Goal: Find specific page/section: Find specific page/section

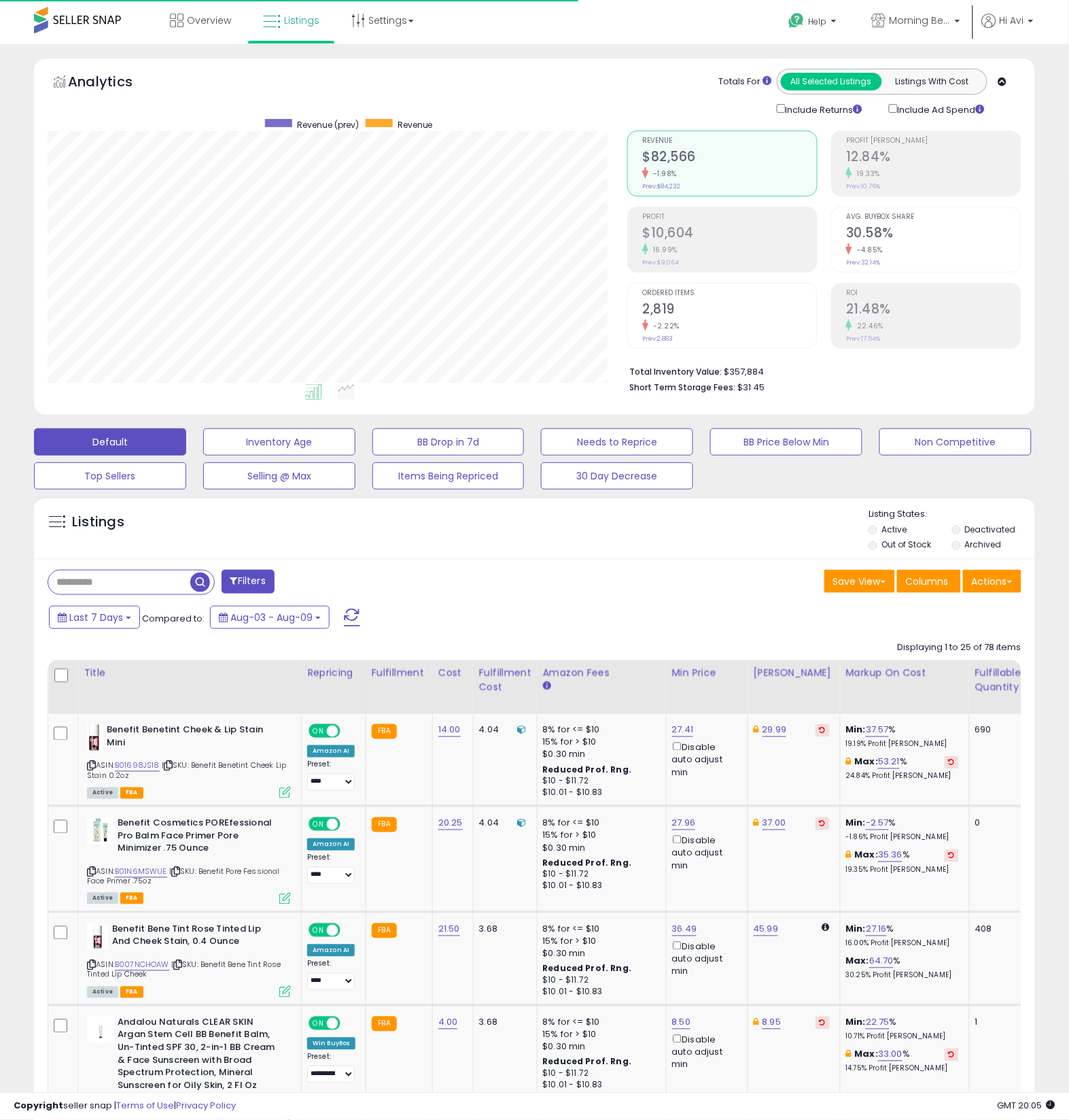
scroll to position [278, 580]
click at [508, 582] on div "Filters" at bounding box center [286, 583] width 498 height 28
click at [499, 546] on div "Listings" at bounding box center [534, 531] width 1001 height 46
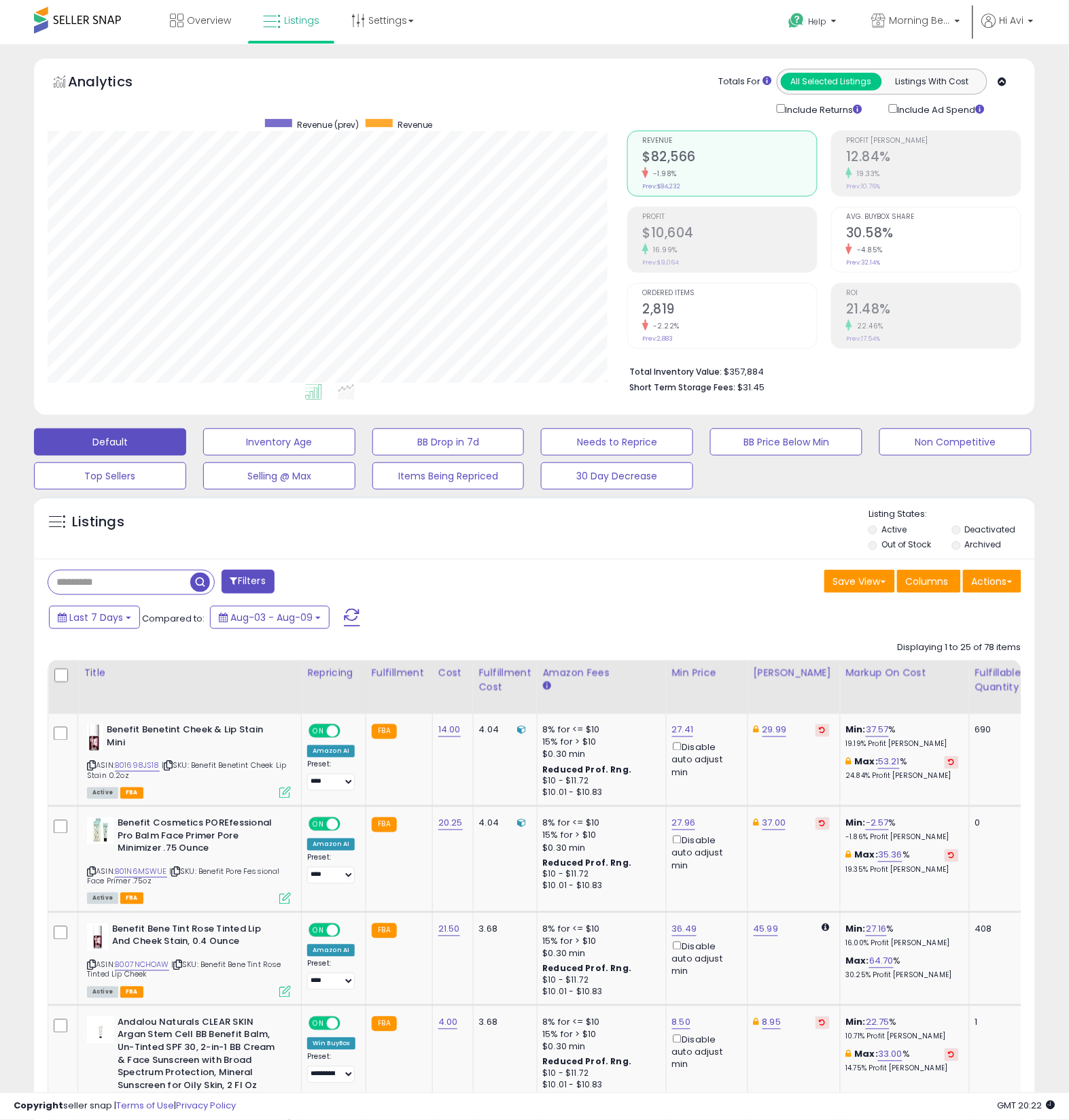
click at [528, 539] on div "Listings" at bounding box center [534, 531] width 1001 height 46
click at [497, 557] on div "Listings Active" at bounding box center [534, 527] width 1001 height 62
click at [486, 542] on div "Listings" at bounding box center [534, 531] width 1001 height 46
click at [499, 529] on div "Listings" at bounding box center [534, 531] width 1001 height 46
click at [397, 554] on div "Listings Active" at bounding box center [534, 527] width 1001 height 62
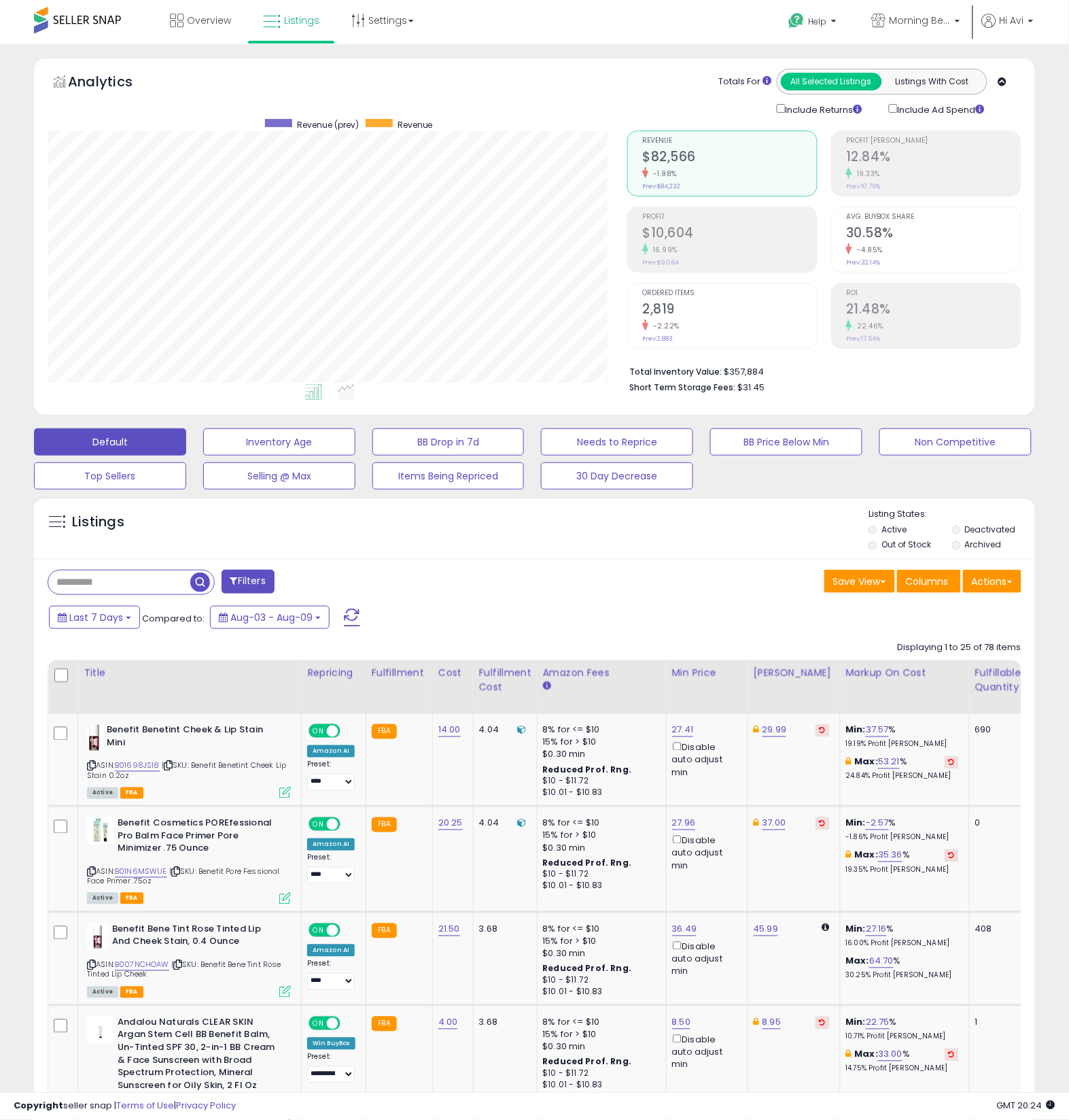
click at [474, 546] on div "Listings" at bounding box center [534, 531] width 1001 height 46
click at [405, 537] on div "Listings" at bounding box center [534, 531] width 1001 height 46
click at [371, 535] on div "Listings" at bounding box center [534, 531] width 1001 height 46
click at [127, 444] on button "Default" at bounding box center [110, 442] width 152 height 28
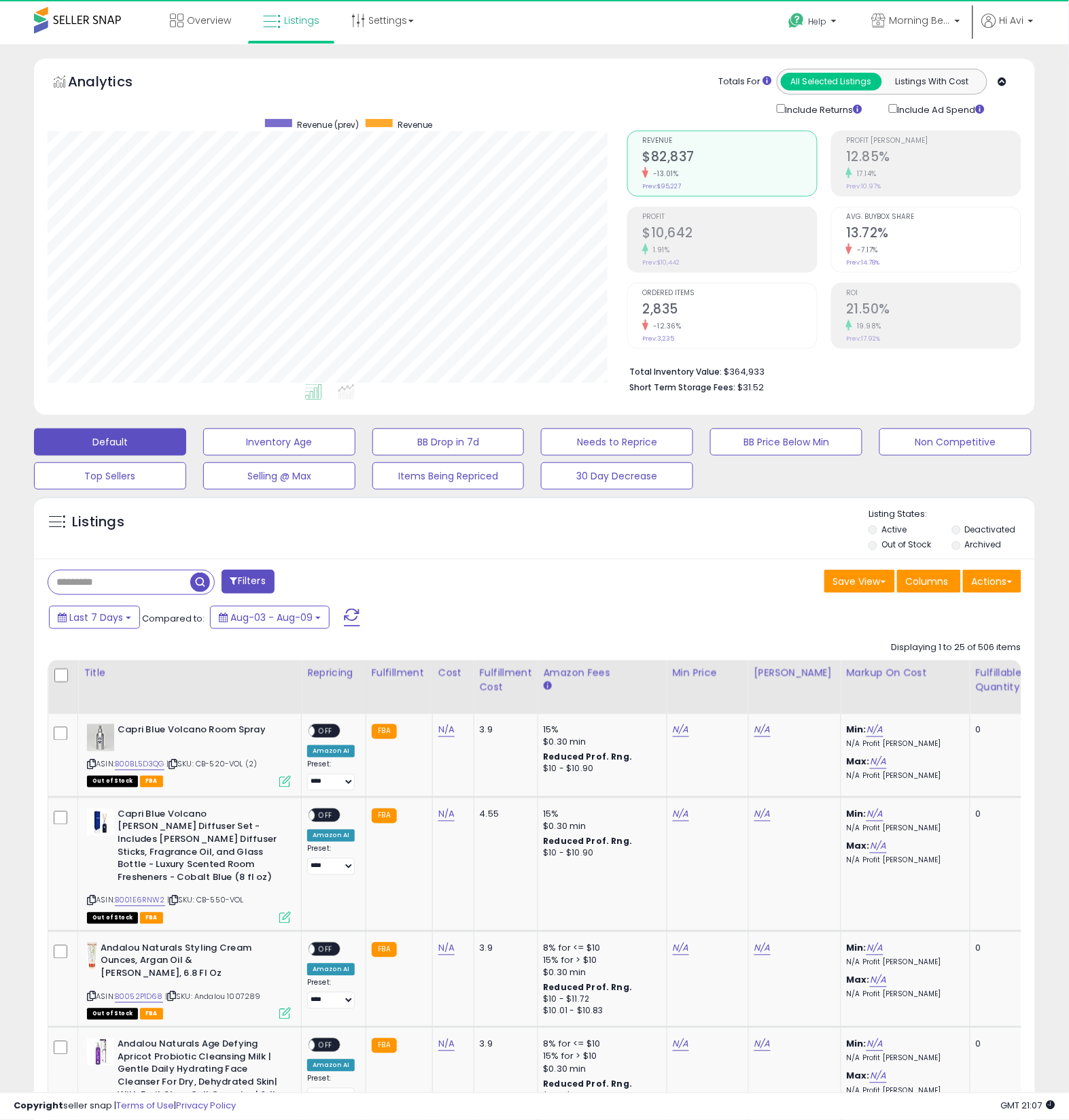
scroll to position [278, 580]
